Goal: Task Accomplishment & Management: Manage account settings

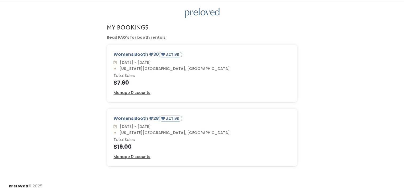
scroll to position [18, 0]
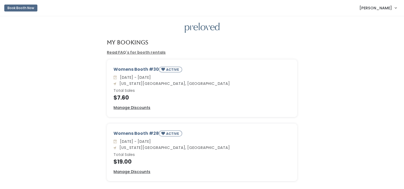
click at [383, 10] on span "[PERSON_NAME]" at bounding box center [376, 8] width 33 height 6
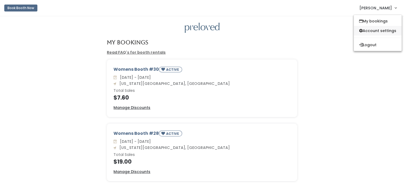
click at [384, 31] on link "Account settings" at bounding box center [378, 31] width 48 height 10
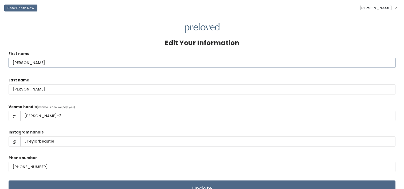
type input "Juanita"
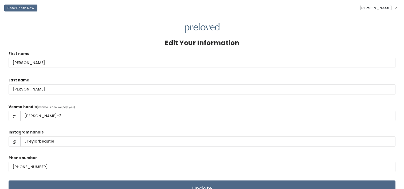
click at [396, 8] on link "[PERSON_NAME]" at bounding box center [378, 7] width 48 height 11
click at [263, 29] on div at bounding box center [202, 28] width 387 height 10
click at [395, 7] on link "[PERSON_NAME]" at bounding box center [378, 7] width 48 height 11
click at [377, 21] on link "My bookings" at bounding box center [378, 21] width 48 height 10
